Goal: Information Seeking & Learning: Compare options

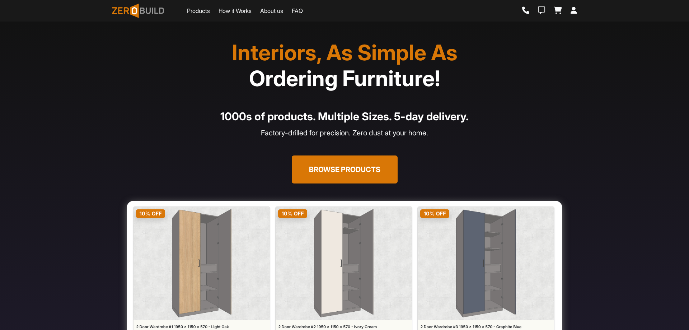
click at [321, 176] on button "Browse Products" at bounding box center [345, 169] width 106 height 28
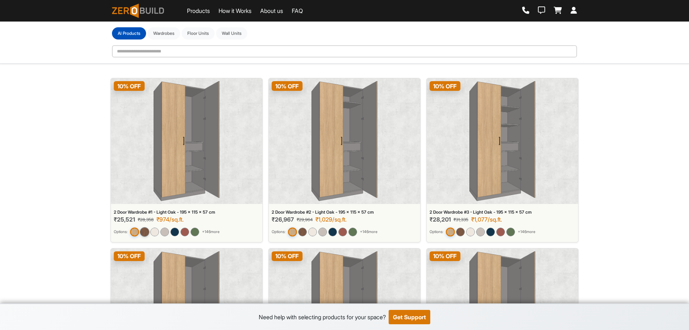
click at [146, 232] on img at bounding box center [144, 231] width 9 height 9
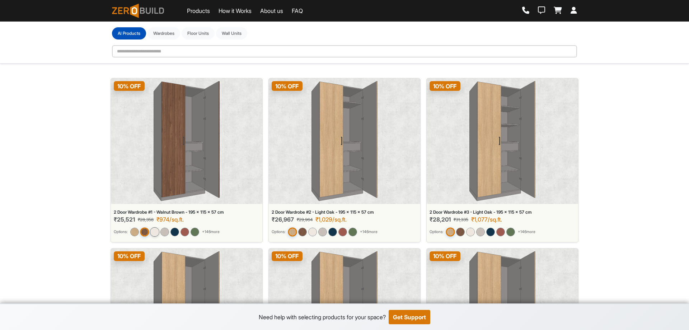
click at [156, 231] on img at bounding box center [154, 231] width 9 height 9
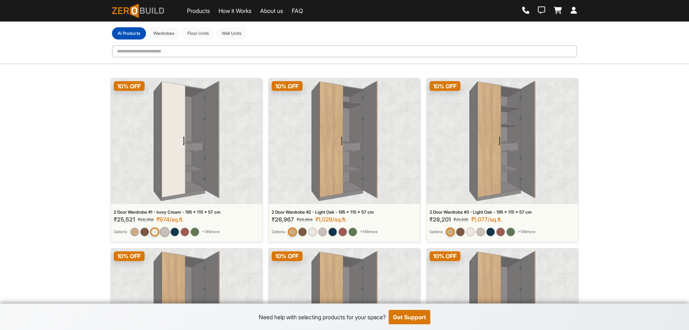
click at [168, 231] on img at bounding box center [164, 231] width 9 height 9
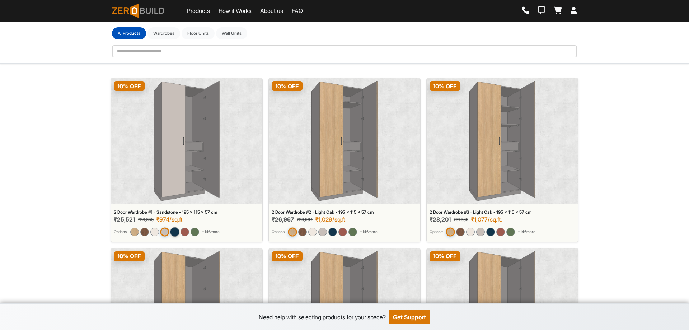
click at [174, 232] on img at bounding box center [174, 231] width 9 height 9
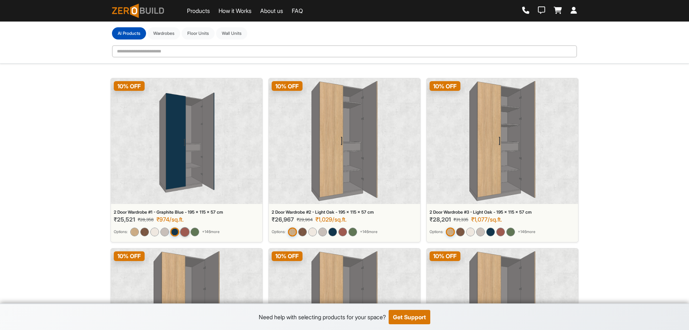
click at [187, 232] on img at bounding box center [184, 231] width 9 height 9
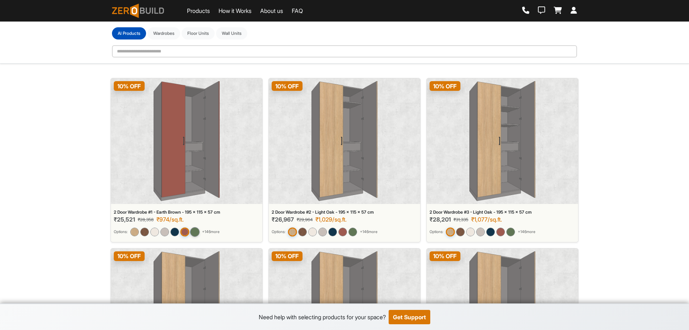
click at [197, 231] on img at bounding box center [194, 231] width 9 height 9
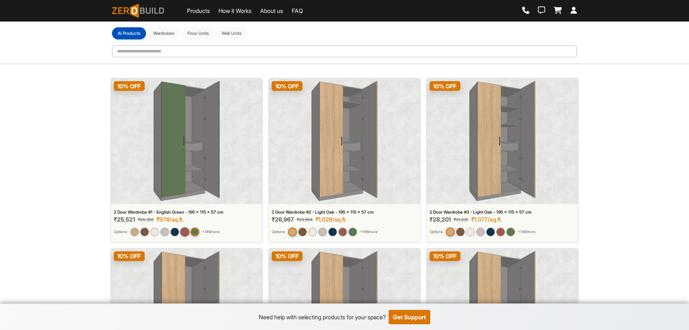
click at [184, 231] on img at bounding box center [184, 231] width 9 height 9
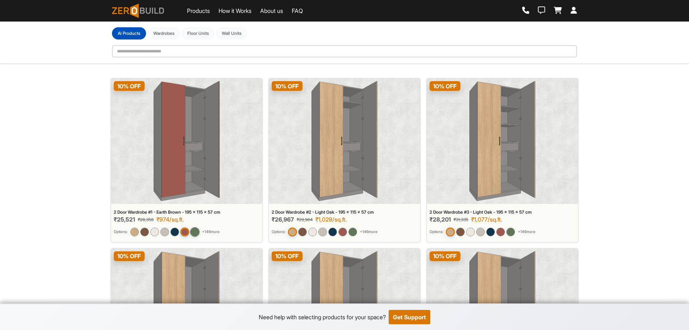
click at [194, 231] on img at bounding box center [194, 231] width 9 height 9
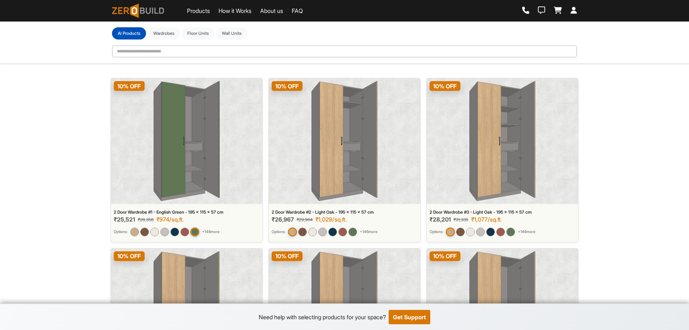
click at [207, 170] on img at bounding box center [187, 141] width 66 height 120
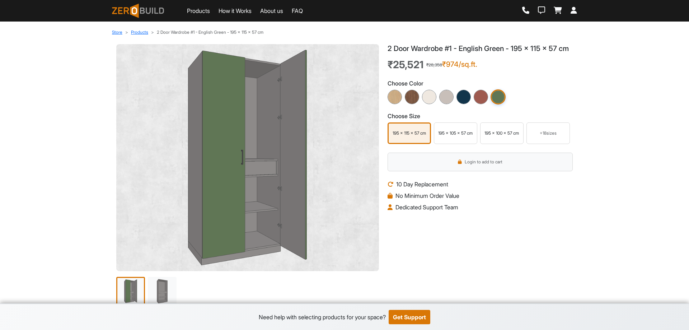
scroll to position [3, 0]
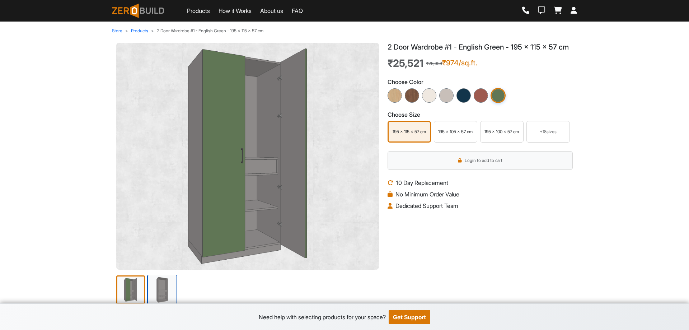
click at [157, 294] on img at bounding box center [162, 289] width 30 height 30
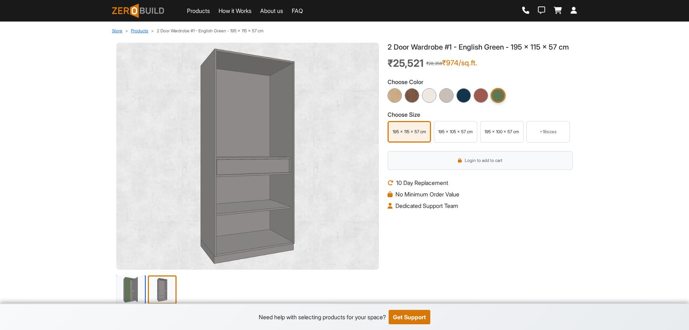
click at [131, 294] on img at bounding box center [131, 289] width 30 height 30
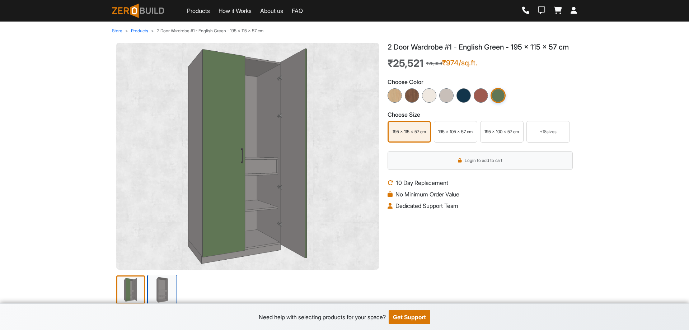
click at [151, 289] on img at bounding box center [162, 289] width 30 height 30
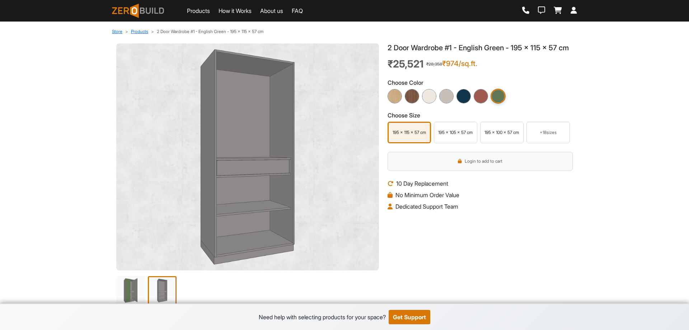
scroll to position [0, 0]
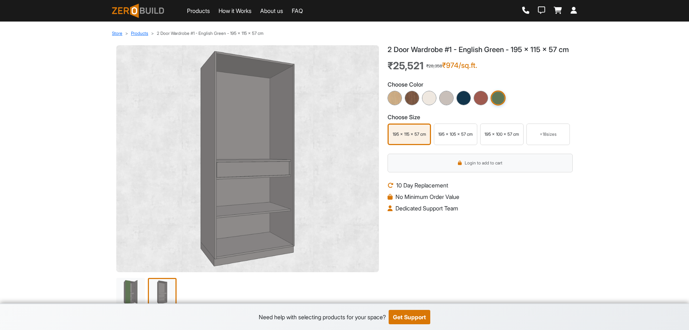
click at [448, 137] on div "195 x 105 x 57 cm" at bounding box center [455, 134] width 40 height 6
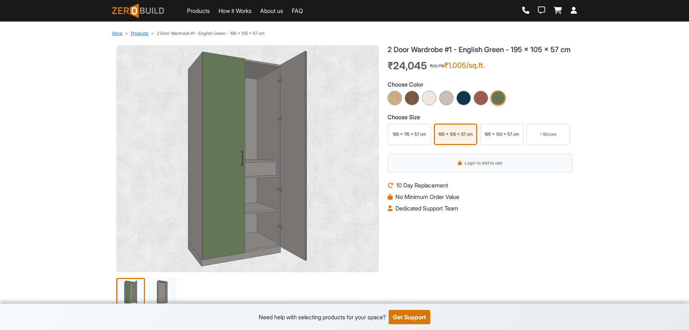
click at [499, 137] on div "195 x 100 x 57 cm" at bounding box center [502, 134] width 40 height 6
click at [409, 106] on img at bounding box center [412, 98] width 16 height 16
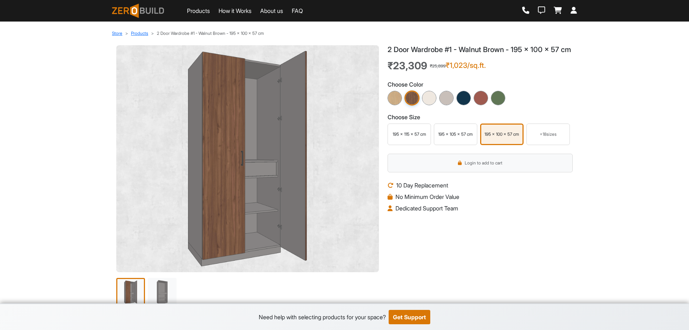
click at [198, 11] on link "Products" at bounding box center [198, 10] width 23 height 9
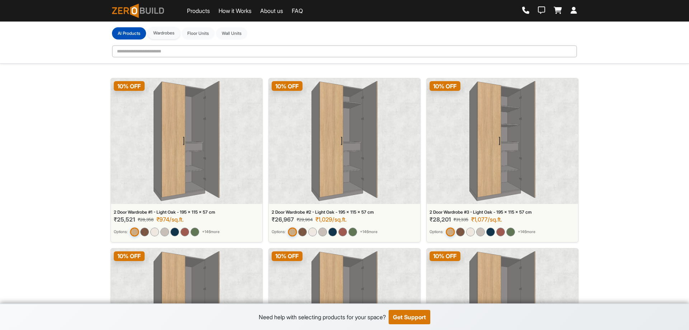
click at [160, 32] on button "Wardrobes" at bounding box center [163, 33] width 33 height 12
click at [208, 30] on button "Floor Units" at bounding box center [198, 33] width 33 height 12
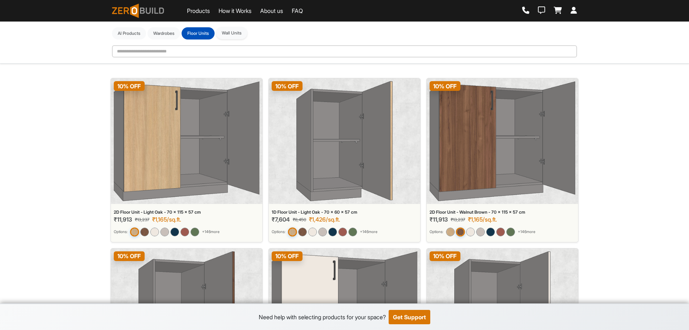
click at [239, 32] on button "Wall Units" at bounding box center [231, 33] width 31 height 12
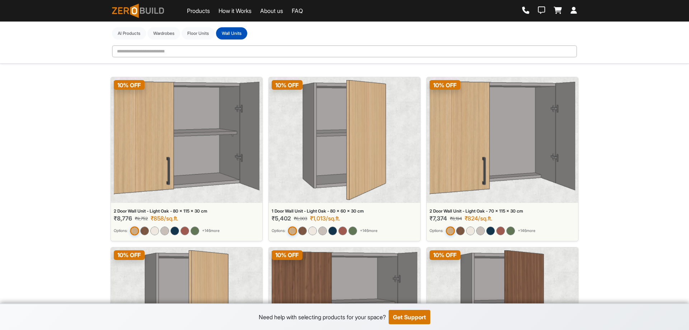
scroll to position [6, 0]
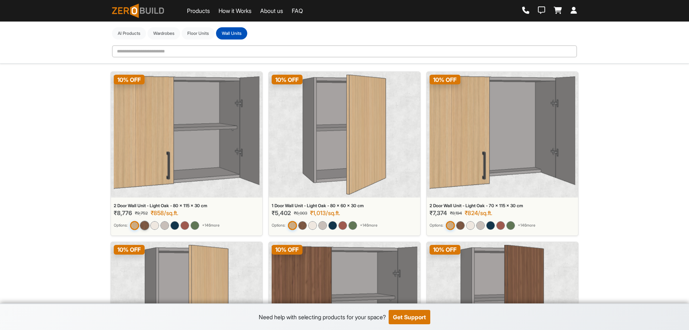
click at [144, 224] on img at bounding box center [144, 224] width 9 height 9
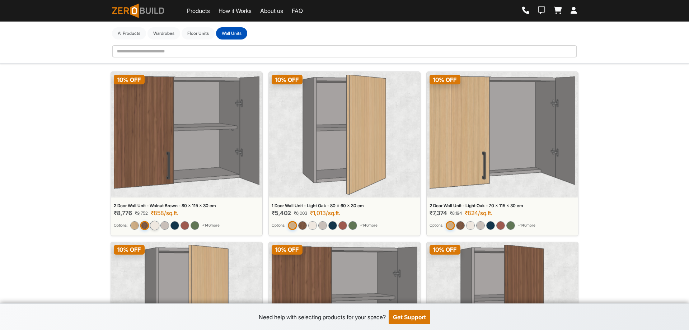
click at [154, 223] on img at bounding box center [154, 224] width 9 height 9
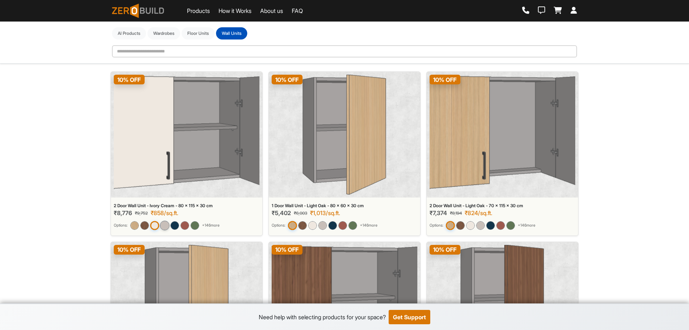
click at [165, 223] on img at bounding box center [164, 224] width 9 height 9
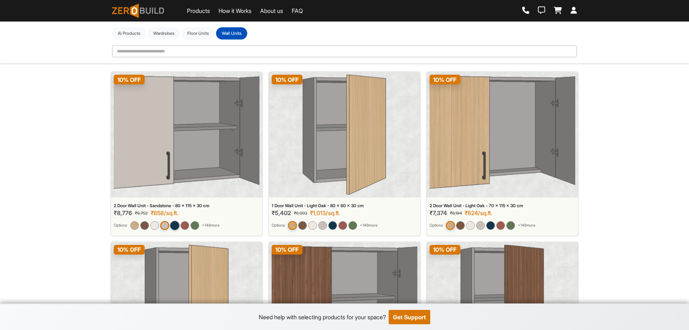
click at [173, 225] on img at bounding box center [174, 224] width 9 height 9
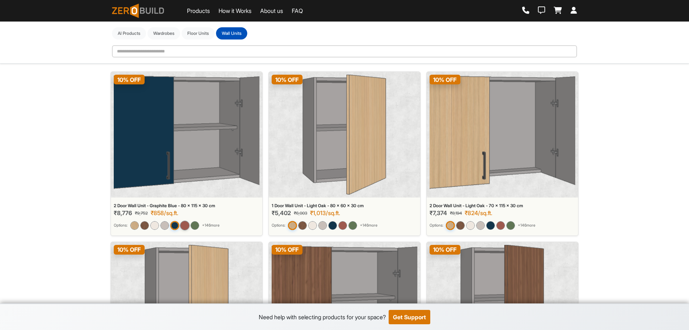
click at [182, 225] on img at bounding box center [184, 224] width 9 height 9
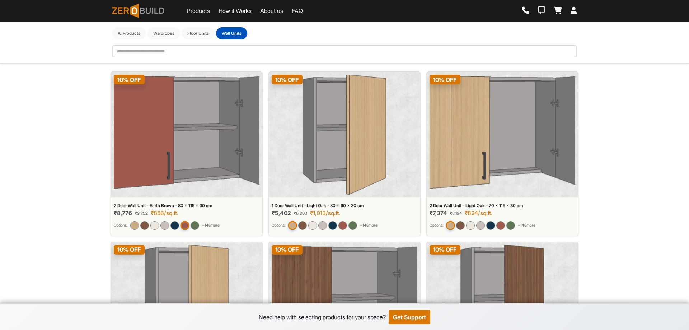
click at [189, 225] on img at bounding box center [184, 225] width 9 height 9
click at [195, 225] on img at bounding box center [194, 224] width 9 height 9
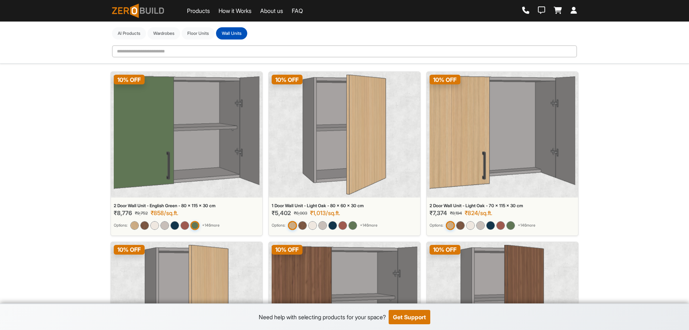
click at [168, 132] on img at bounding box center [187, 135] width 146 height 120
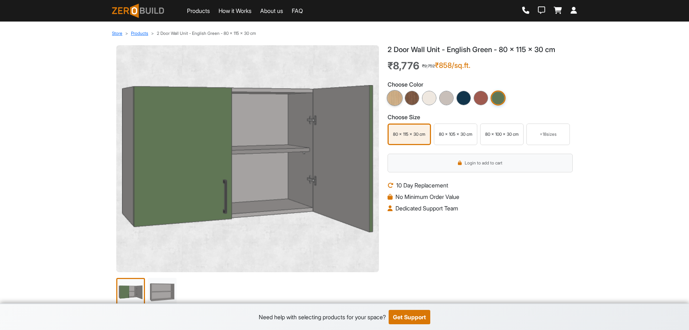
click at [391, 98] on img at bounding box center [395, 98] width 16 height 16
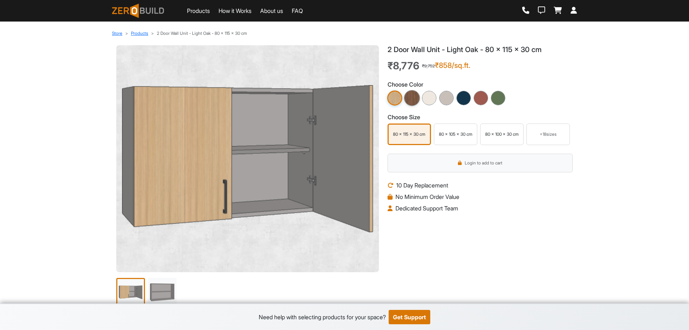
click at [407, 98] on img at bounding box center [412, 98] width 16 height 16
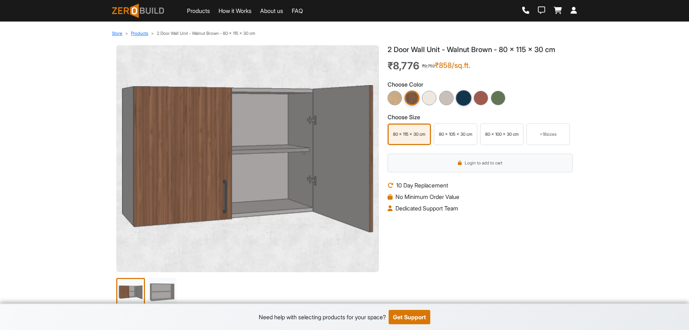
click at [468, 99] on img at bounding box center [464, 98] width 16 height 16
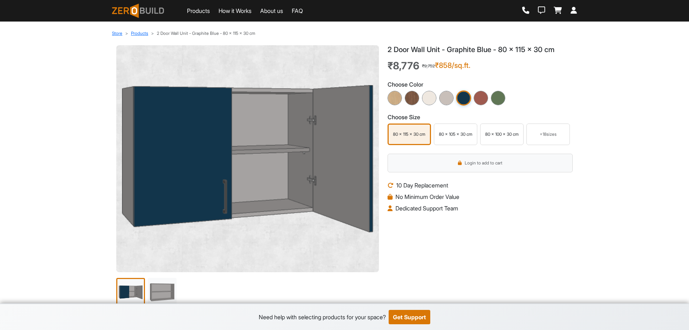
click at [449, 136] on div "80 x 105 x 30 cm" at bounding box center [455, 134] width 40 height 6
click at [395, 95] on img at bounding box center [395, 98] width 16 height 16
